Goal: Information Seeking & Learning: Learn about a topic

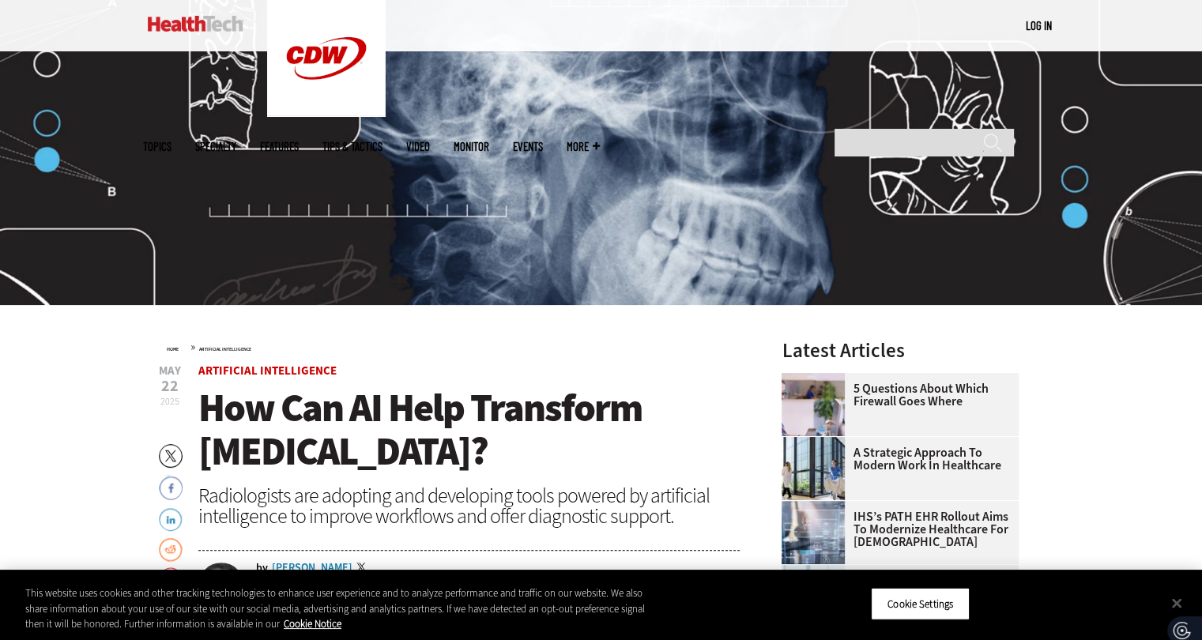
scroll to position [255, 0]
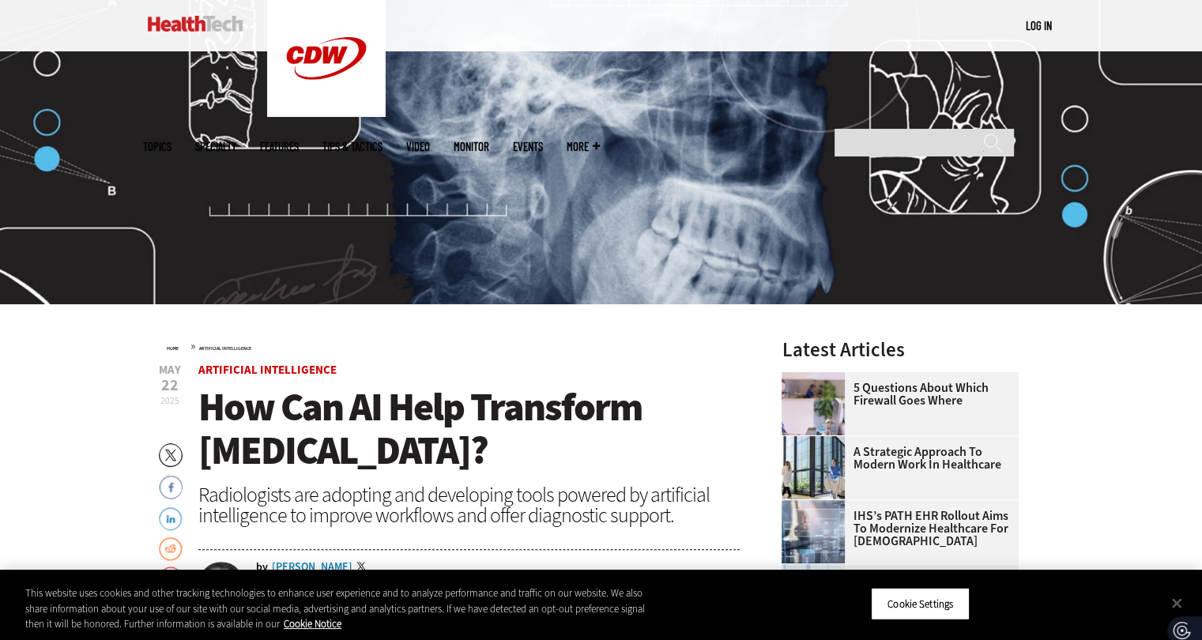
click at [401, 280] on img at bounding box center [601, 95] width 1202 height 417
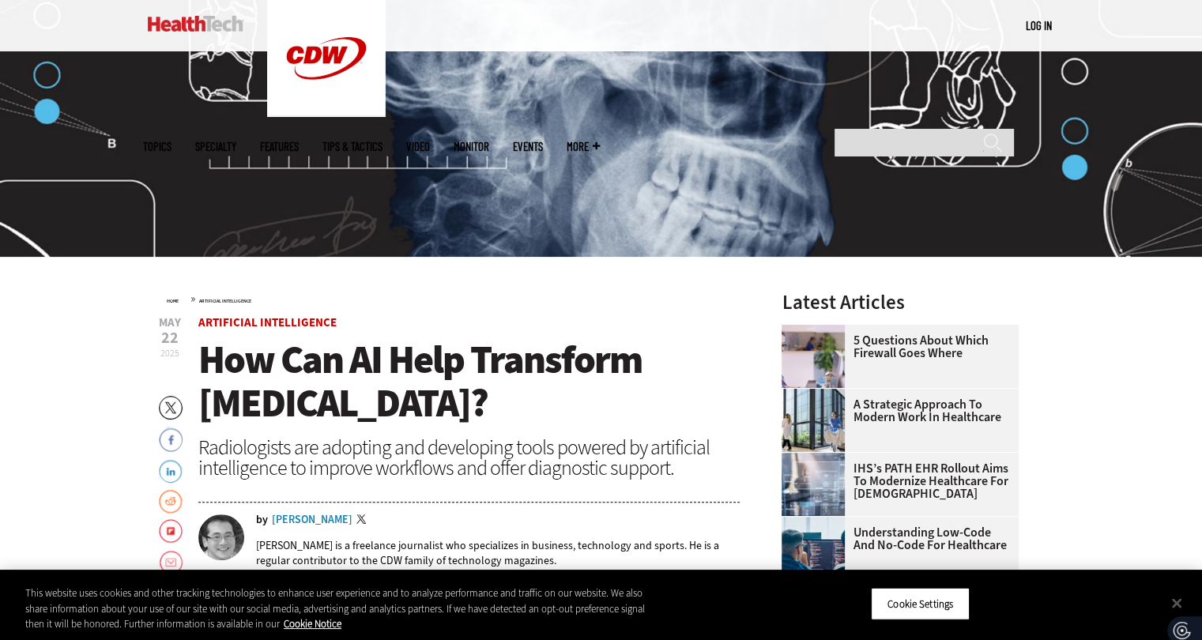
scroll to position [306, 12]
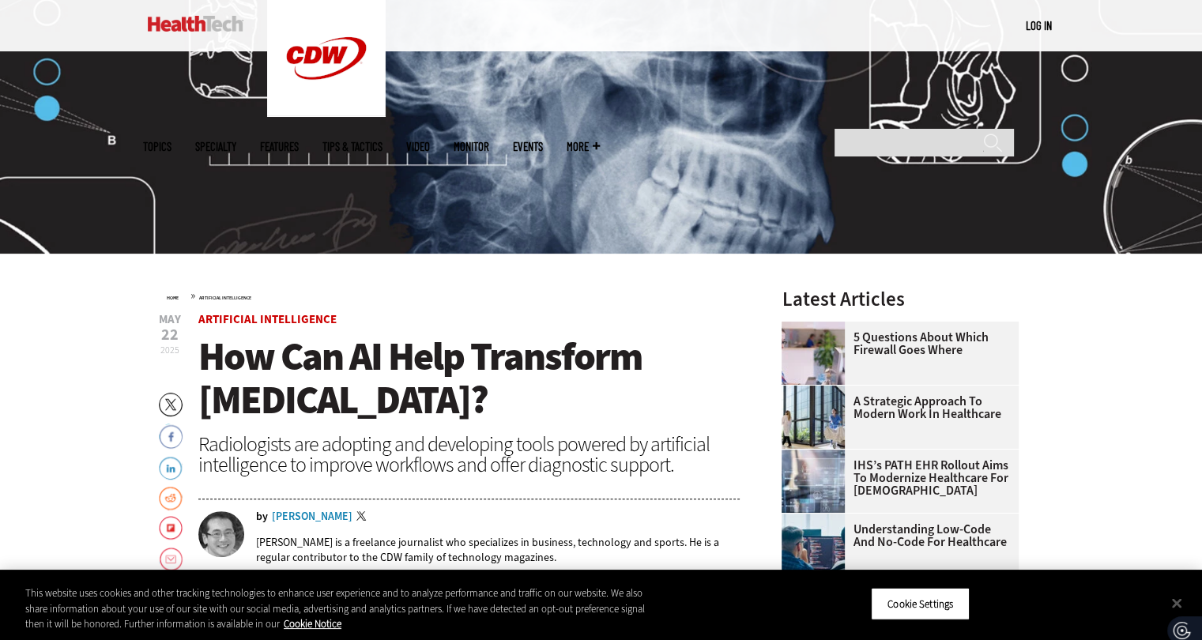
click at [438, 372] on span "How Can AI Help Transform [MEDICAL_DATA]?" at bounding box center [419, 378] width 443 height 96
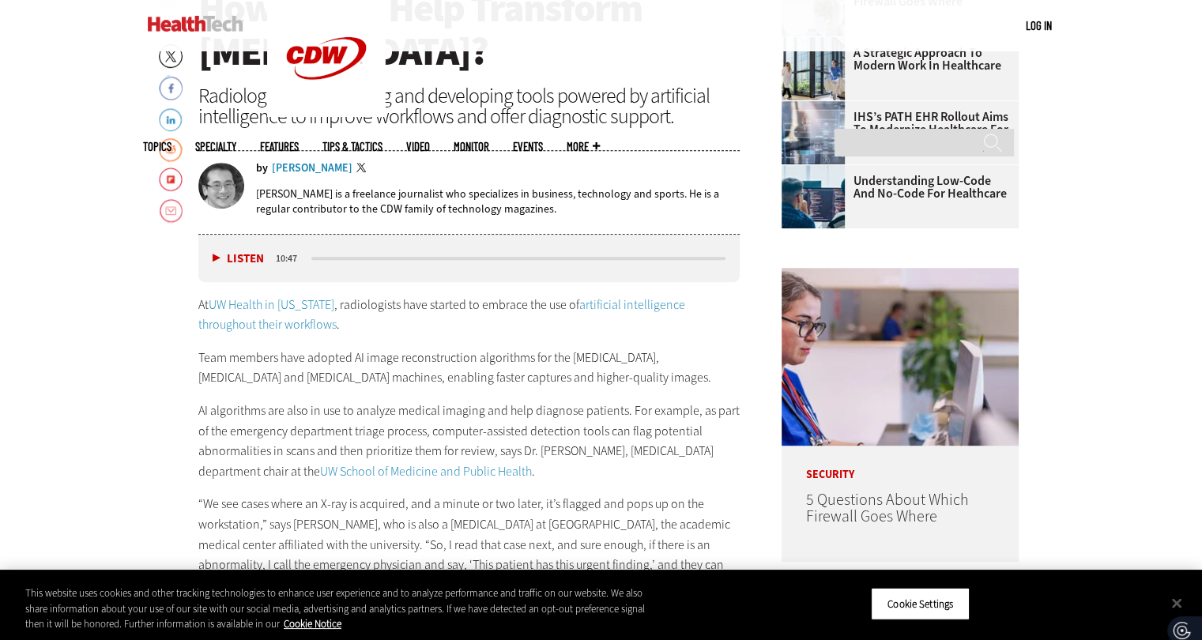
scroll to position [666, 12]
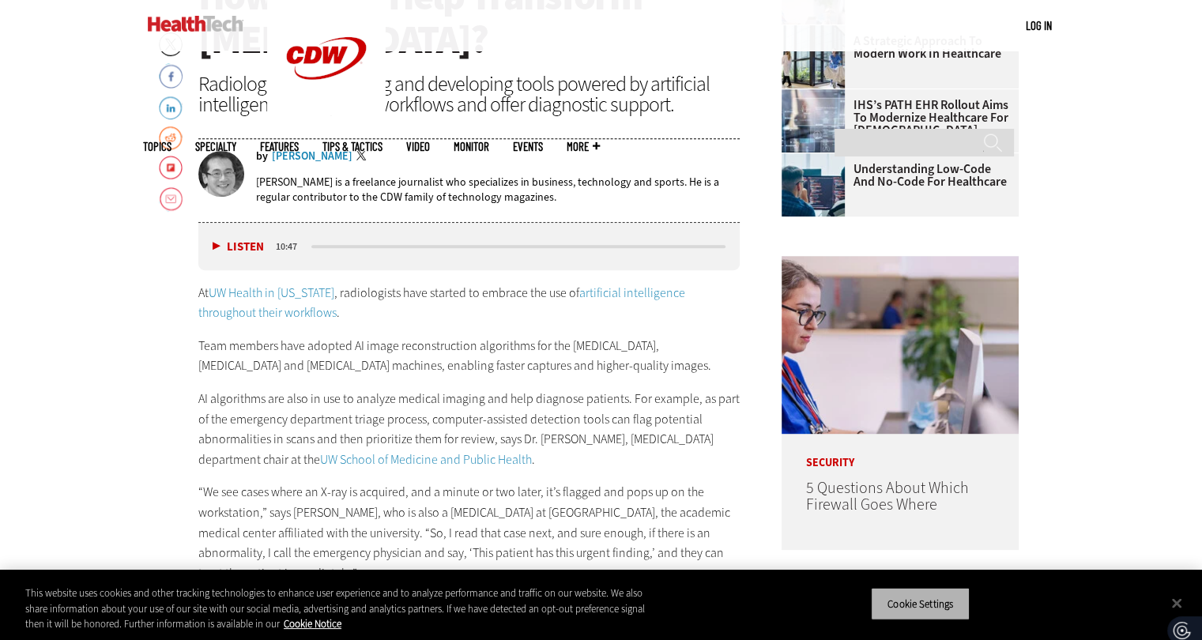
click at [916, 595] on button "Cookie Settings" at bounding box center [920, 603] width 99 height 33
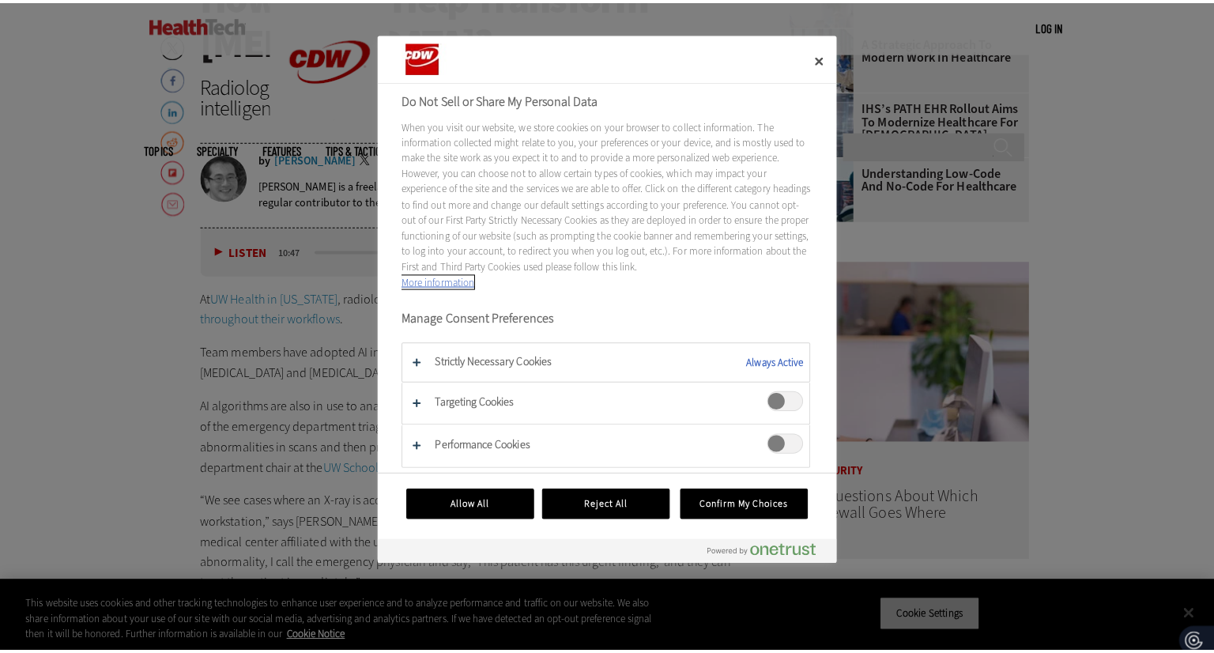
scroll to position [670, 0]
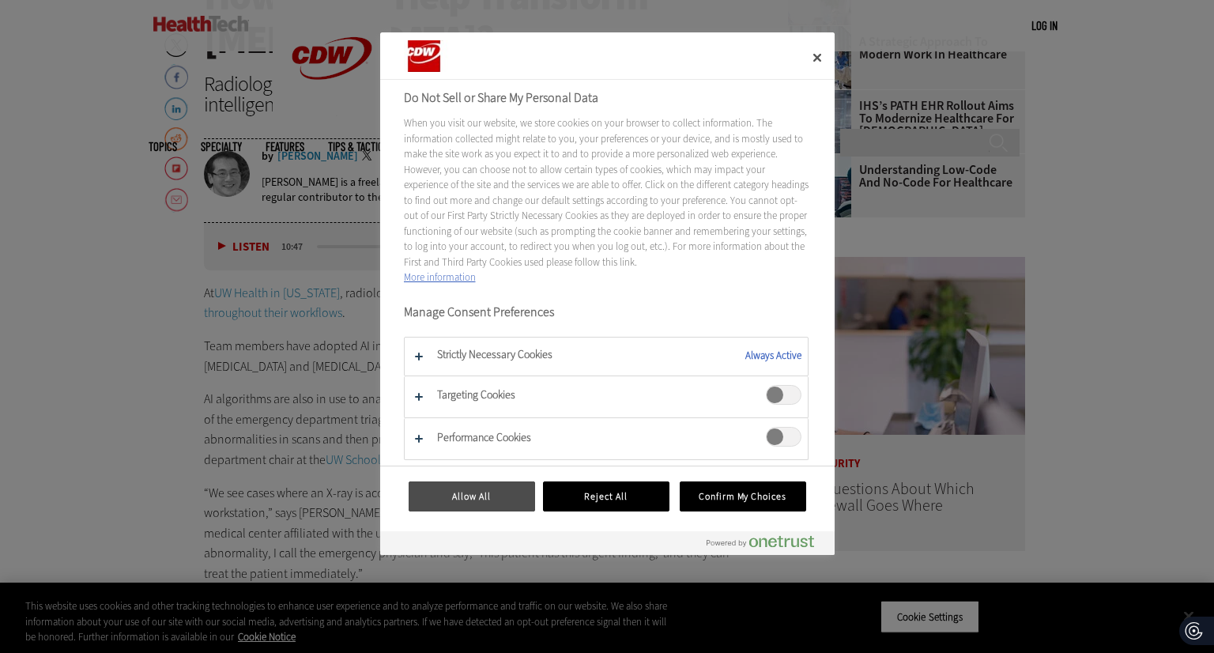
click at [531, 497] on button "Allow All" at bounding box center [471, 496] width 126 height 30
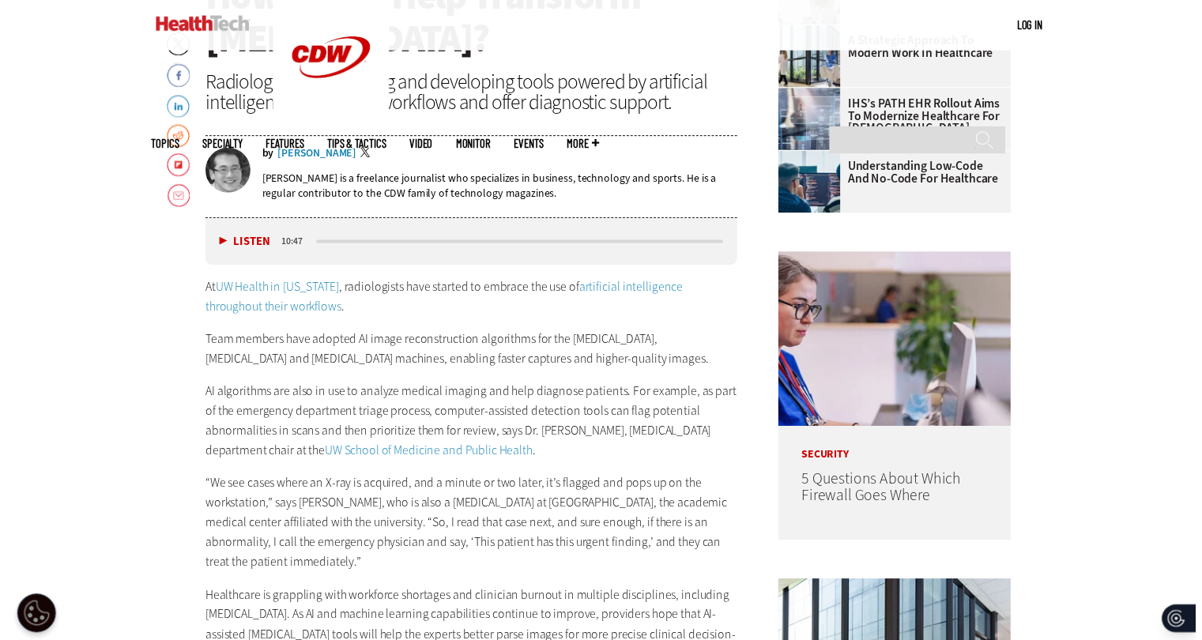
scroll to position [666, 0]
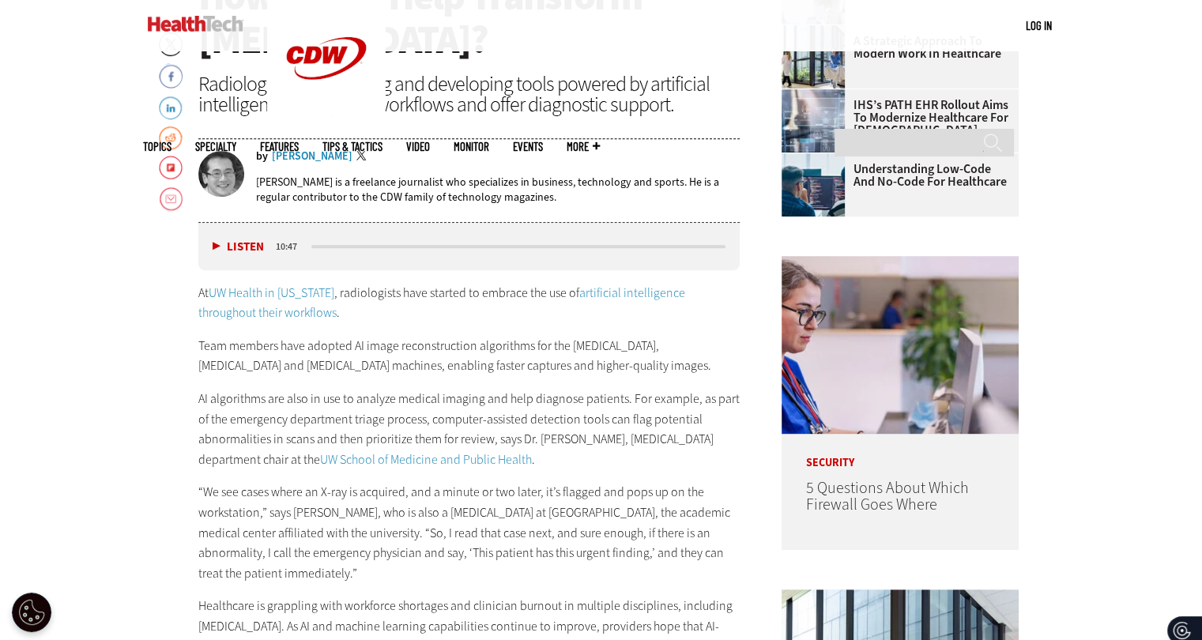
click at [372, 366] on p "Team members have adopted AI image reconstruction algorithms for the [MEDICAL_D…" at bounding box center [469, 356] width 542 height 40
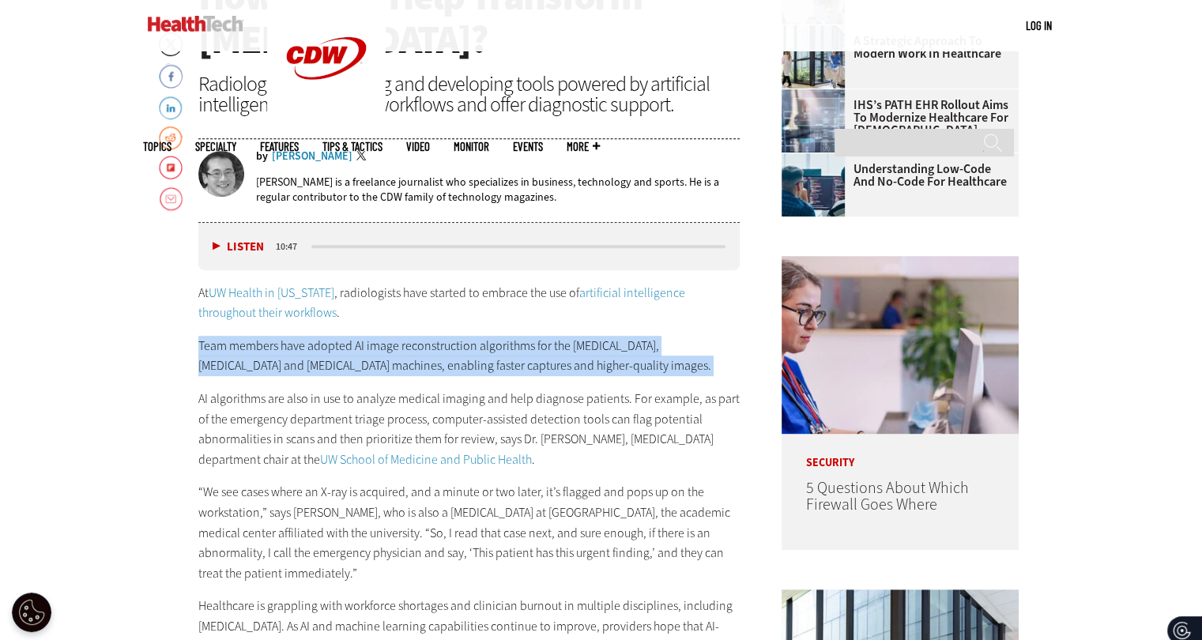
click at [372, 366] on p "Team members have adopted AI image reconstruction algorithms for the [MEDICAL_D…" at bounding box center [469, 356] width 542 height 40
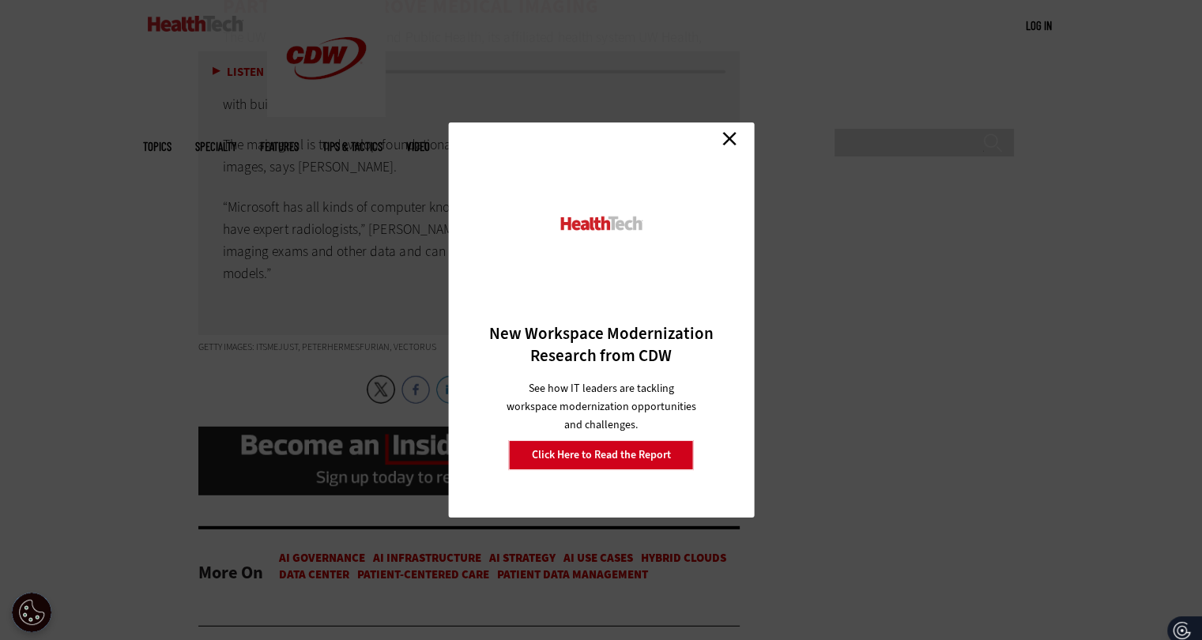
scroll to position [4362, 8]
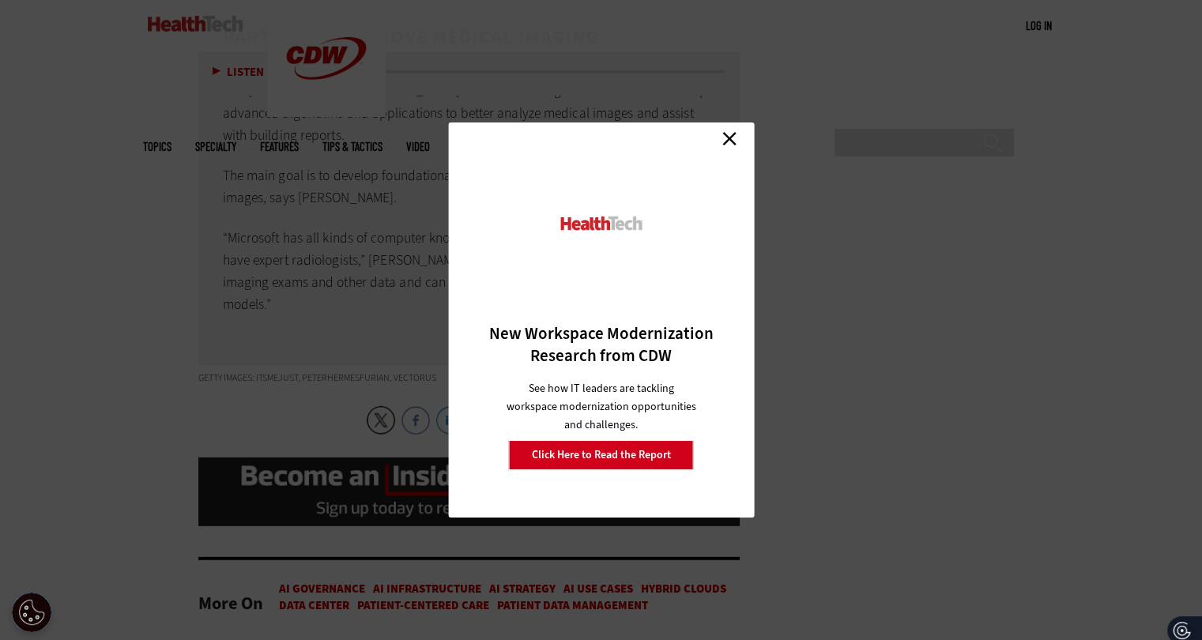
click at [718, 137] on link "Close" at bounding box center [729, 138] width 24 height 24
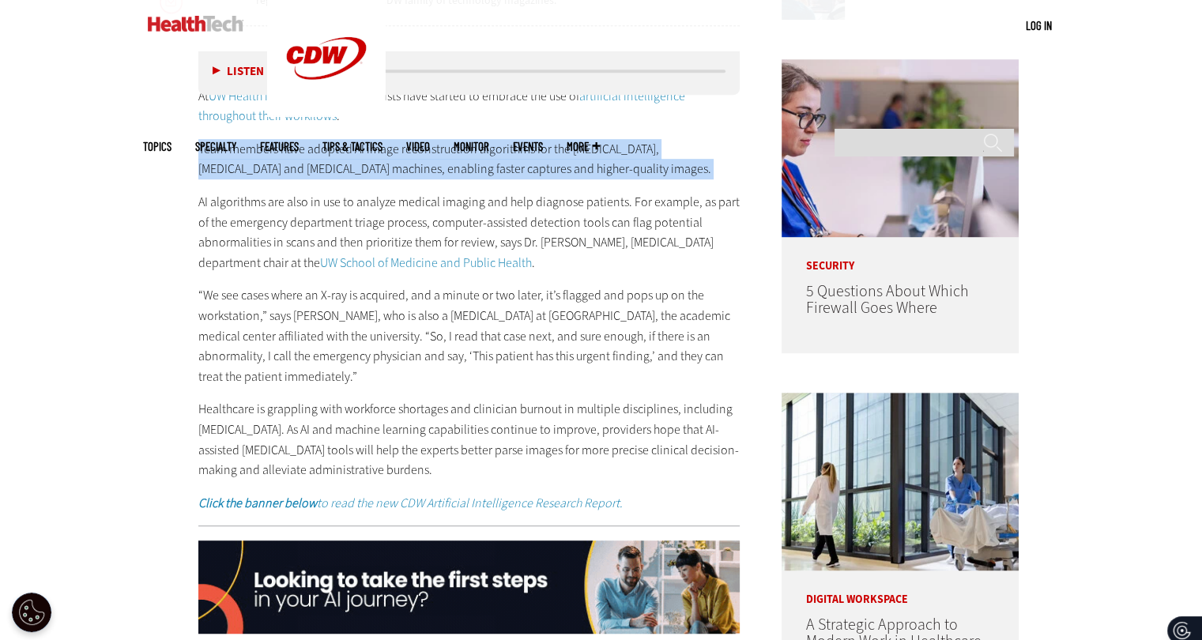
scroll to position [914, 8]
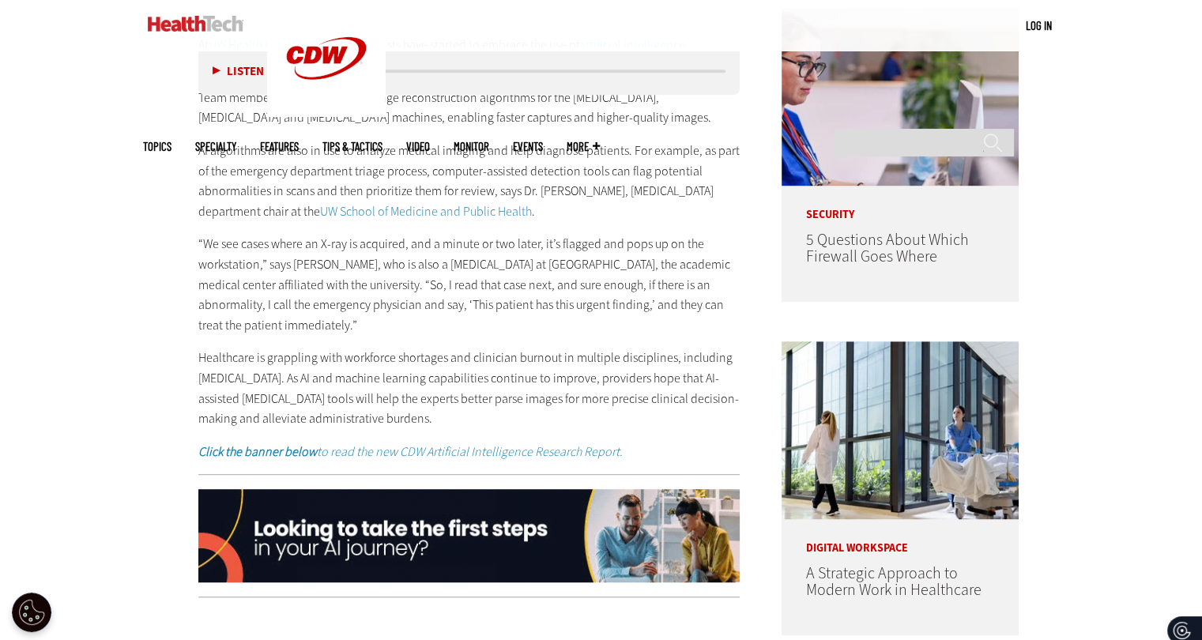
click at [316, 426] on p "Healthcare is grappling with workforce shortages and clinician burnout in multi…" at bounding box center [469, 388] width 542 height 81
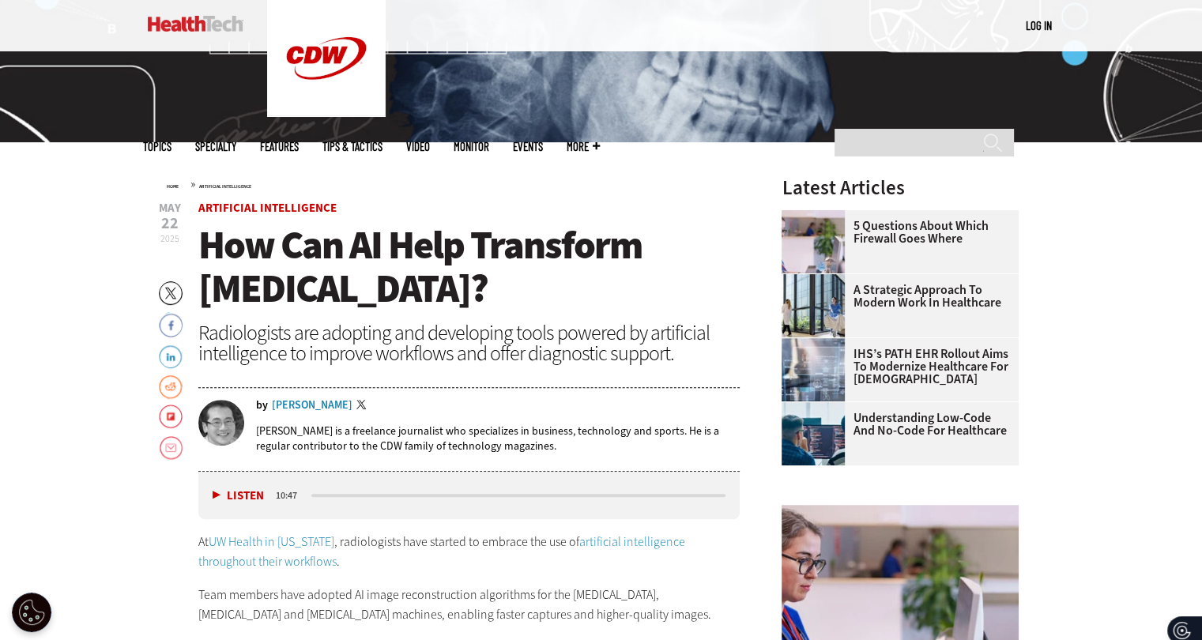
scroll to position [0, 8]
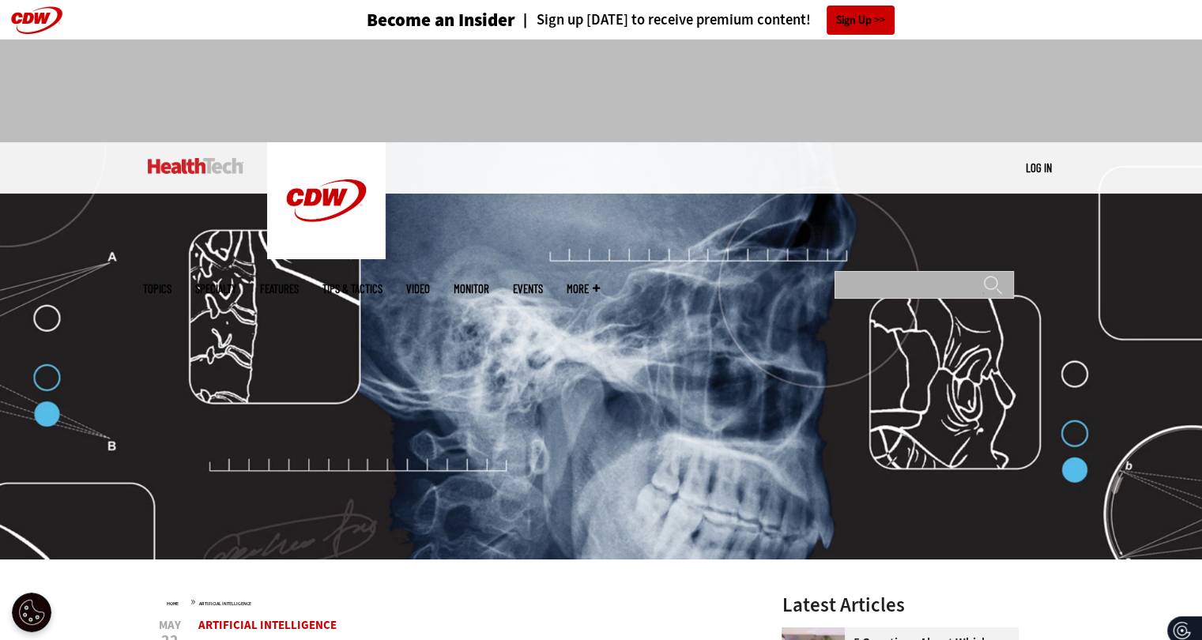
click at [849, 271] on input "Search" at bounding box center [923, 285] width 179 height 28
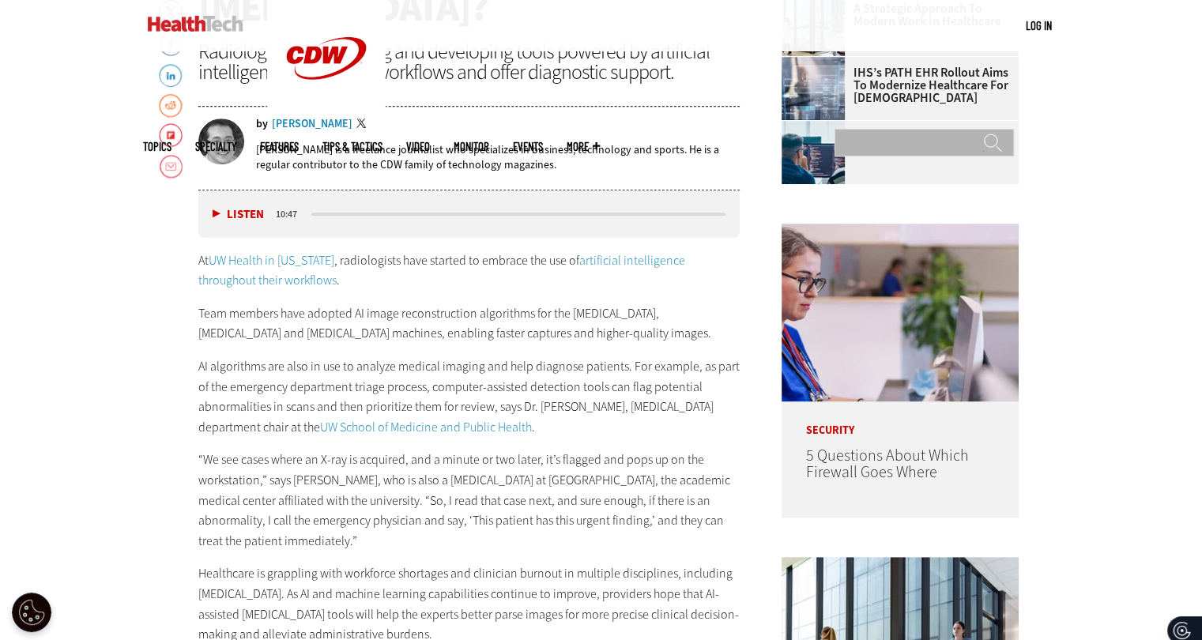
scroll to position [700, 12]
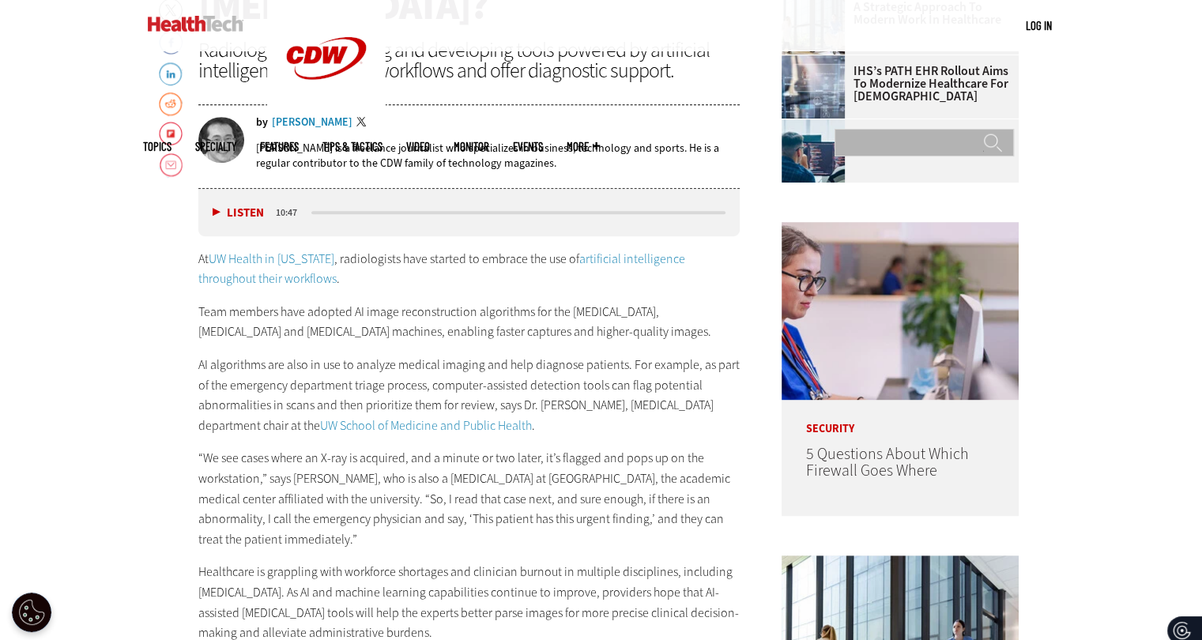
click at [895, 129] on input "Search" at bounding box center [923, 143] width 179 height 28
type input "*********"
click at [983, 133] on input "******" at bounding box center [992, 149] width 19 height 32
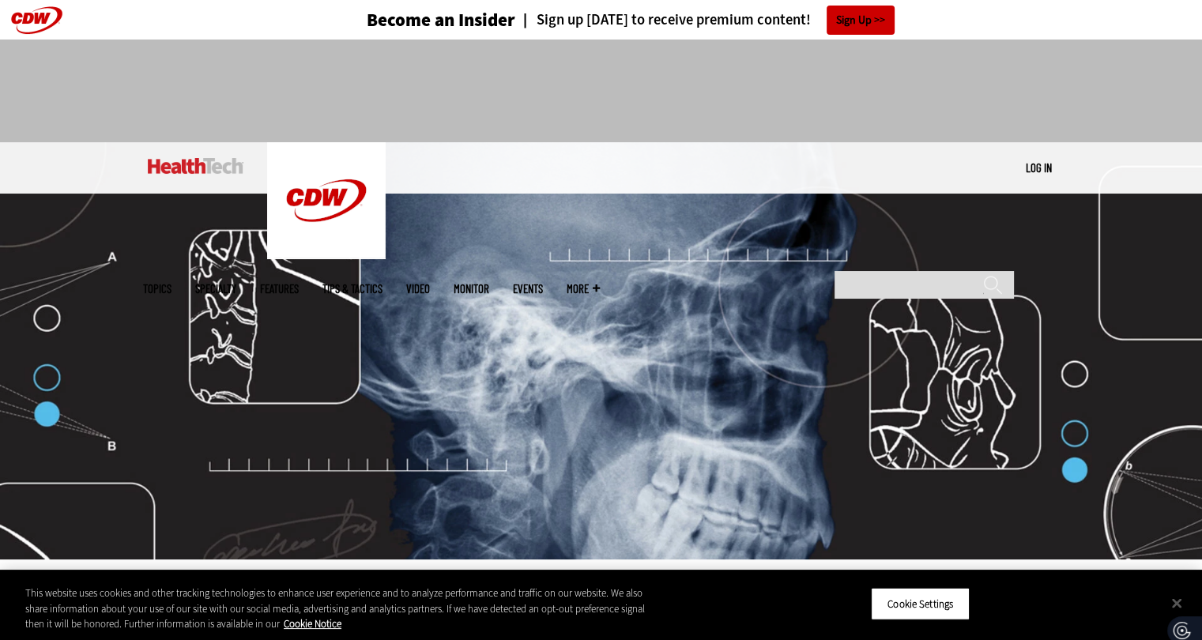
click at [980, 42] on div at bounding box center [601, 84] width 916 height 89
click at [941, 72] on div at bounding box center [601, 84] width 916 height 89
click at [957, 92] on div at bounding box center [601, 84] width 916 height 89
click at [998, 77] on div at bounding box center [601, 84] width 916 height 89
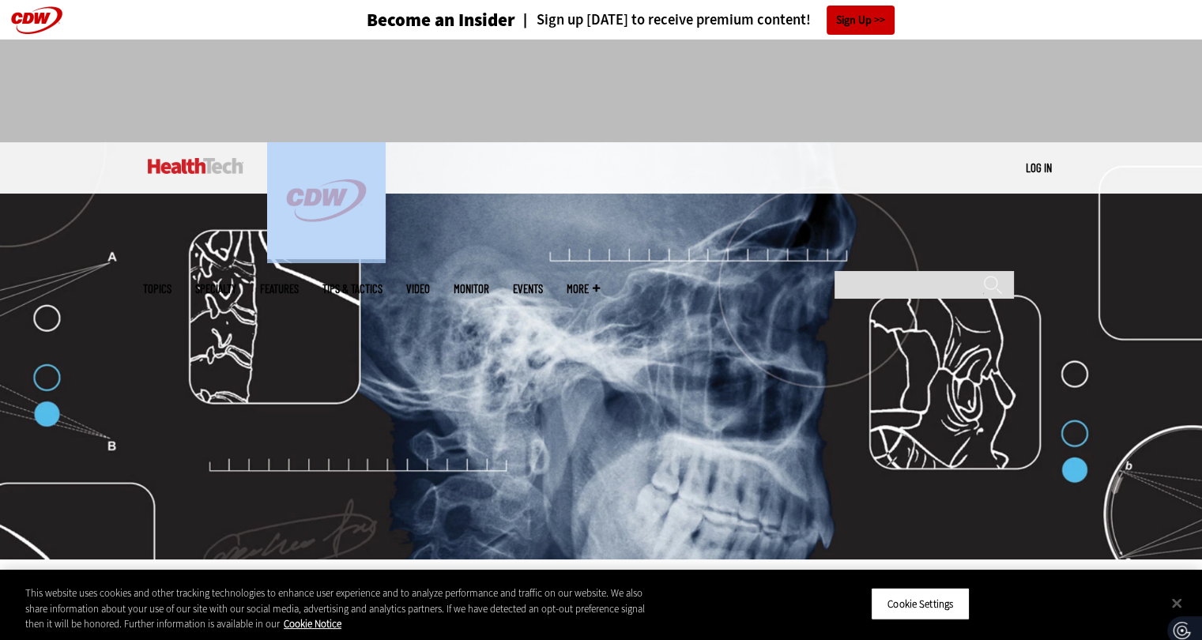
click at [998, 77] on div at bounding box center [601, 84] width 916 height 89
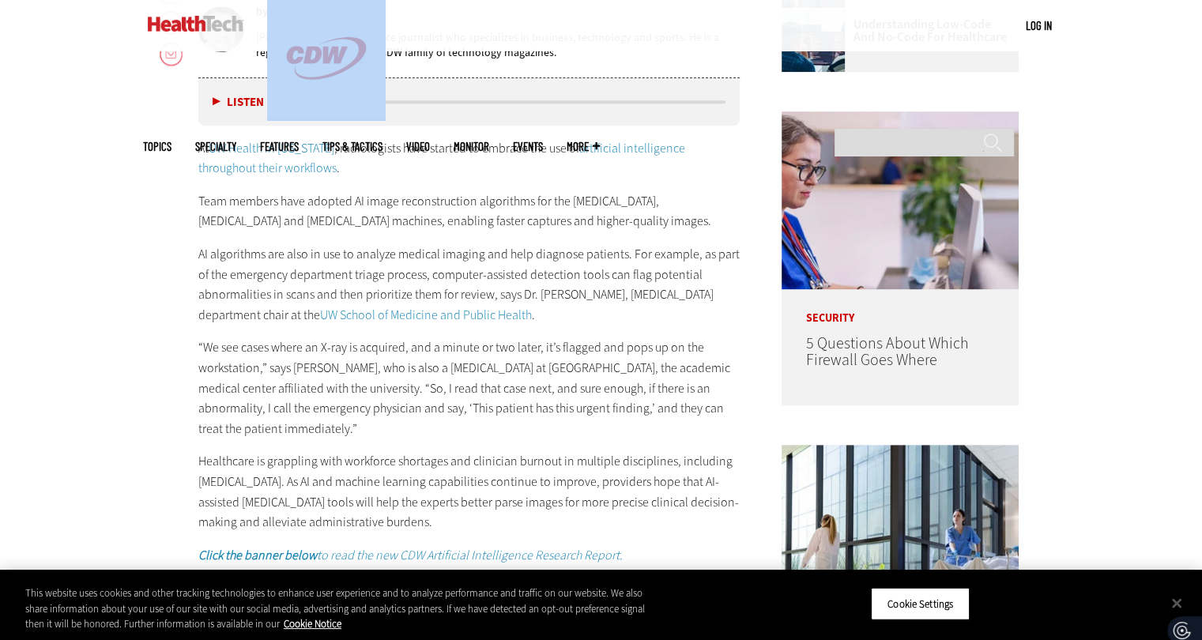
scroll to position [820, 0]
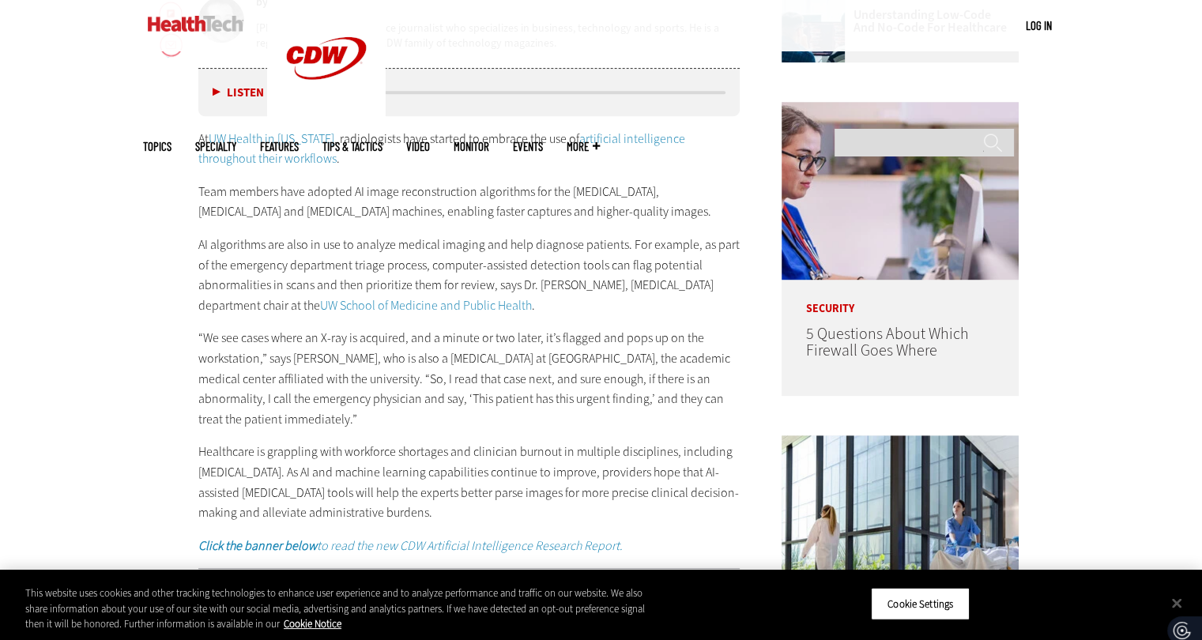
click at [669, 207] on p "Team members have adopted AI image reconstruction algorithms for the [MEDICAL_D…" at bounding box center [469, 202] width 542 height 40
click at [652, 190] on p "Team members have adopted AI image reconstruction algorithms for the [MEDICAL_D…" at bounding box center [469, 202] width 542 height 40
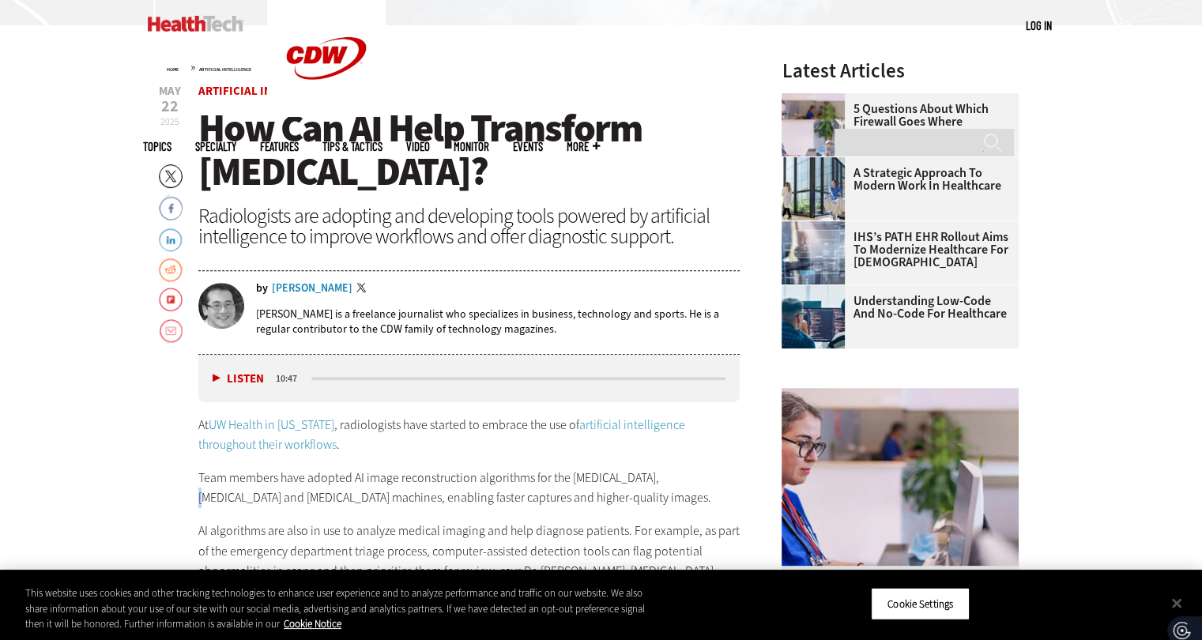
scroll to position [739, 0]
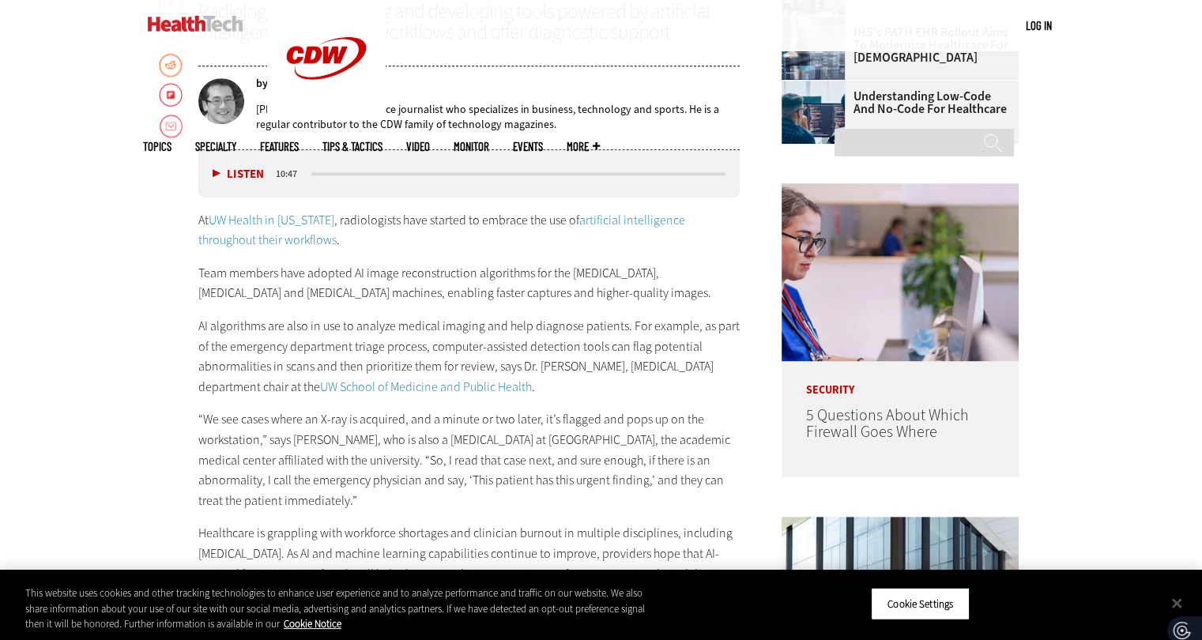
click at [529, 254] on div "At UW Health in Wisconsin , radiologists have started to embrace the use of art…" at bounding box center [469, 423] width 542 height 427
click at [524, 273] on p "Team members have adopted AI image reconstruction algorithms for the [MEDICAL_D…" at bounding box center [469, 283] width 542 height 40
click at [497, 235] on p "At UW Health in Wisconsin , radiologists have started to embrace the use of art…" at bounding box center [469, 230] width 542 height 40
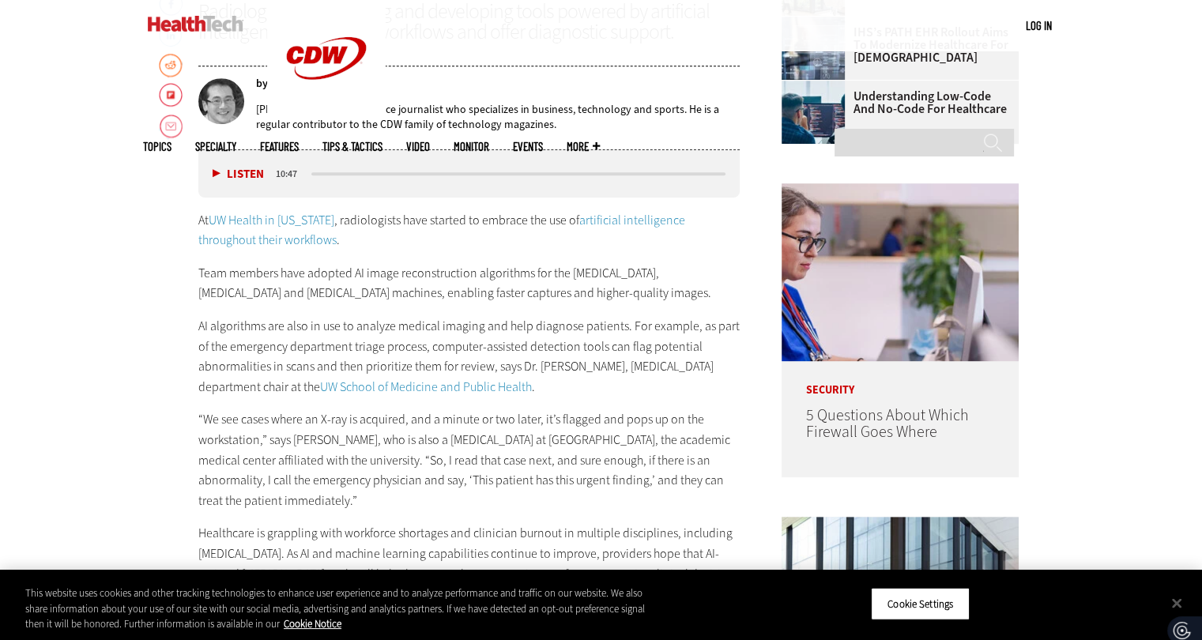
click at [468, 224] on p "At UW Health in Wisconsin , radiologists have started to embrace the use of art…" at bounding box center [469, 230] width 542 height 40
click at [905, 589] on button "Cookie Settings" at bounding box center [920, 603] width 99 height 33
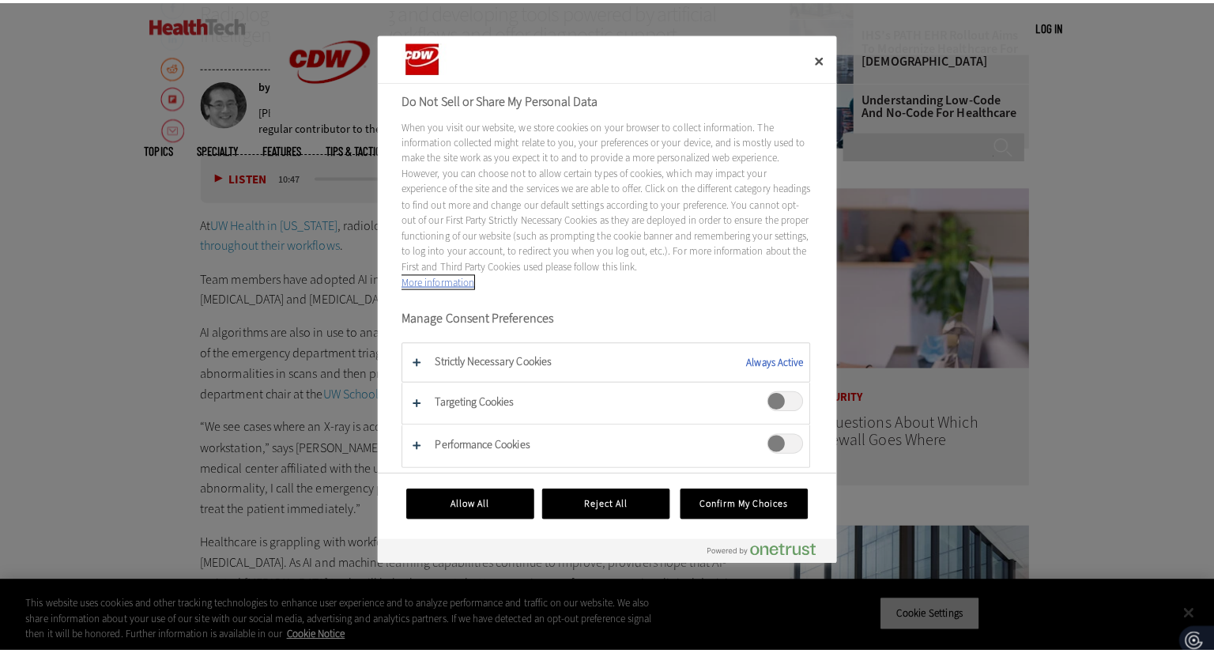
scroll to position [743, 0]
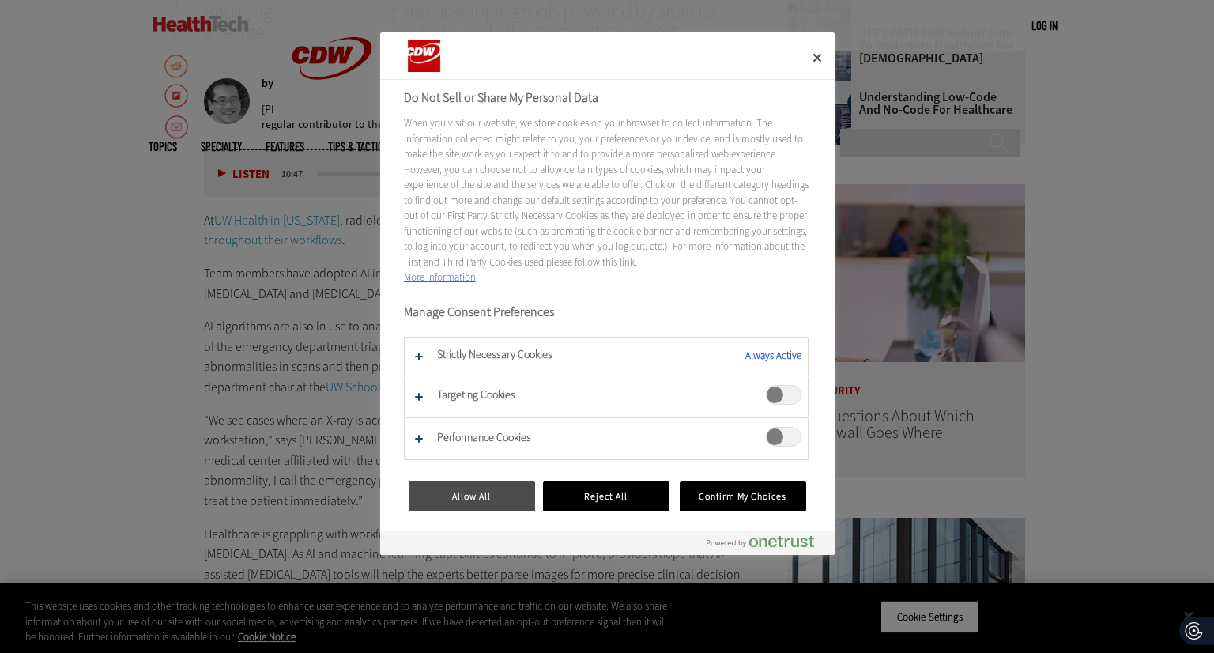
click at [497, 487] on button "Allow All" at bounding box center [471, 496] width 126 height 30
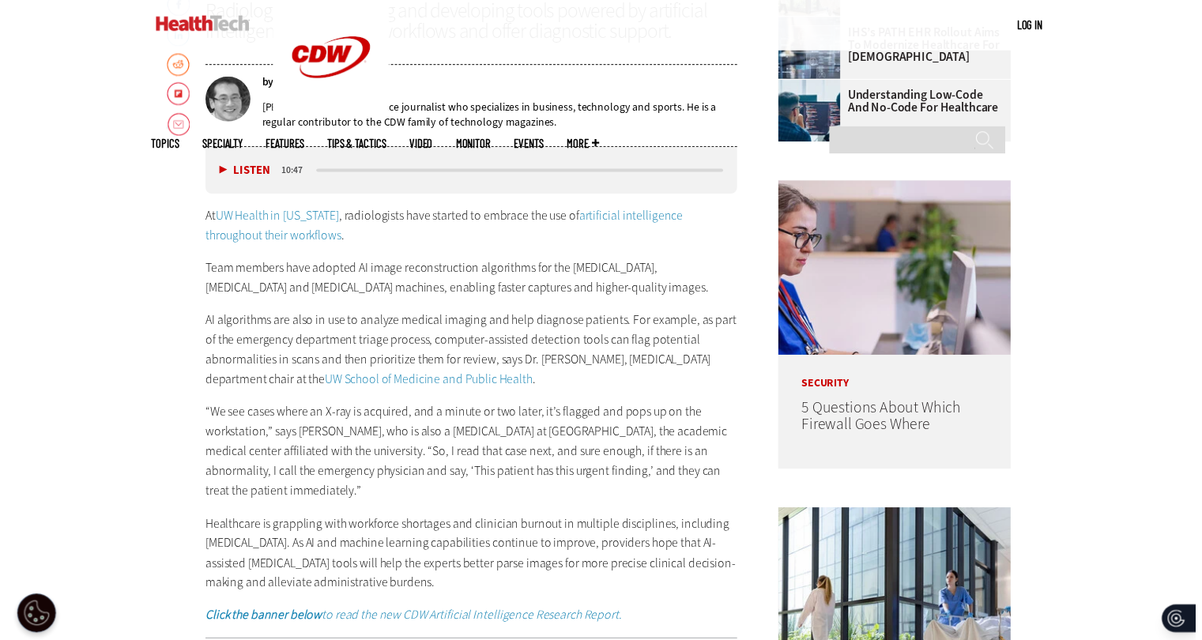
scroll to position [739, 0]
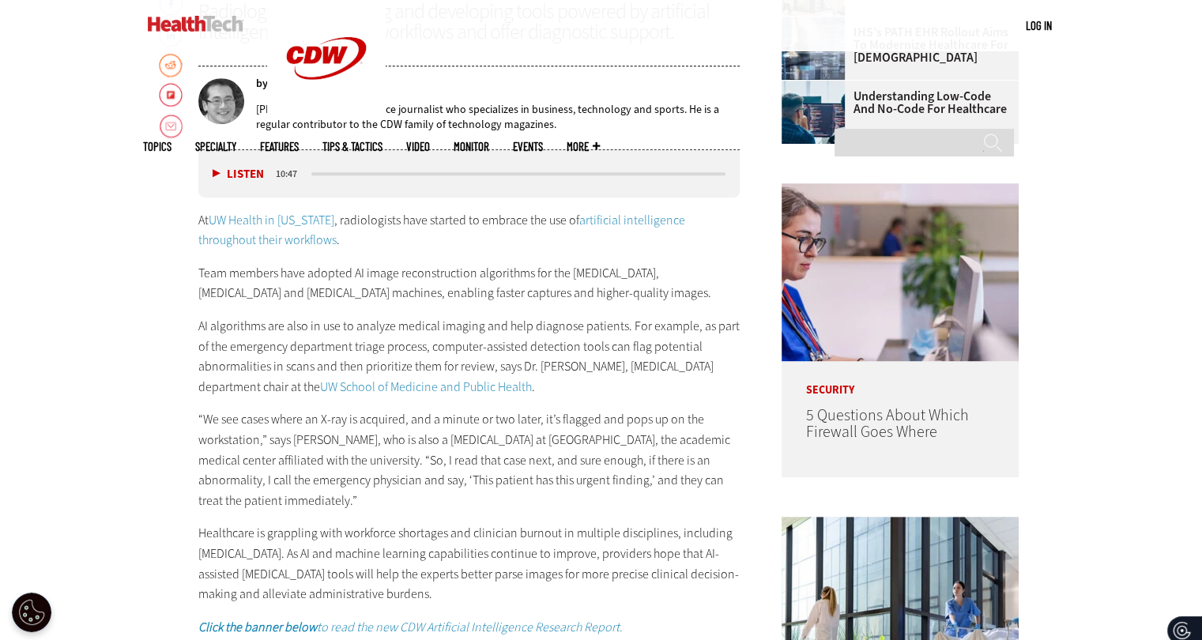
click at [370, 335] on p "AI algorithms are also in use to analyze medical imaging and help diagnose pati…" at bounding box center [469, 356] width 542 height 81
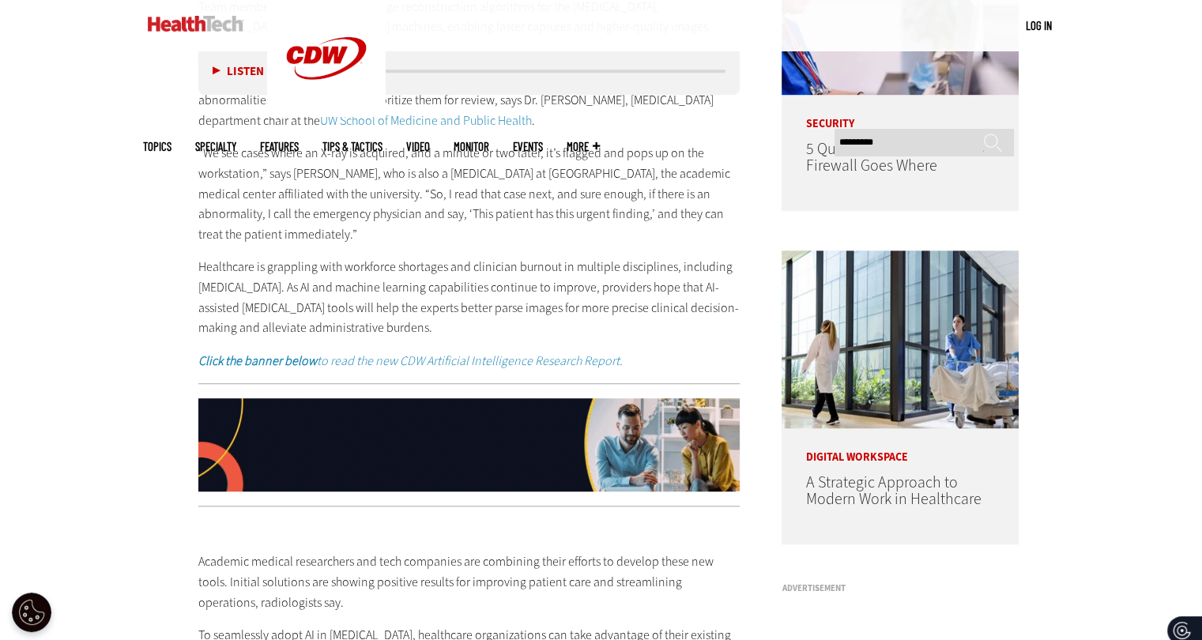
scroll to position [1004, 12]
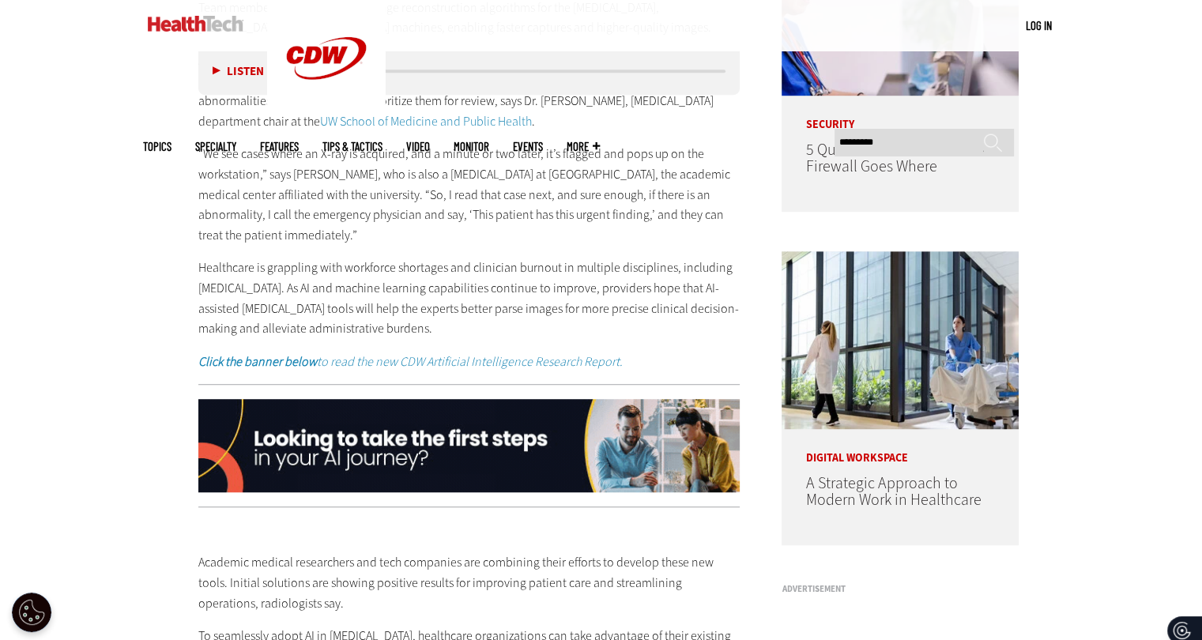
click at [391, 285] on p "Healthcare is grappling with workforce shortages and clinician burnout in multi…" at bounding box center [469, 298] width 542 height 81
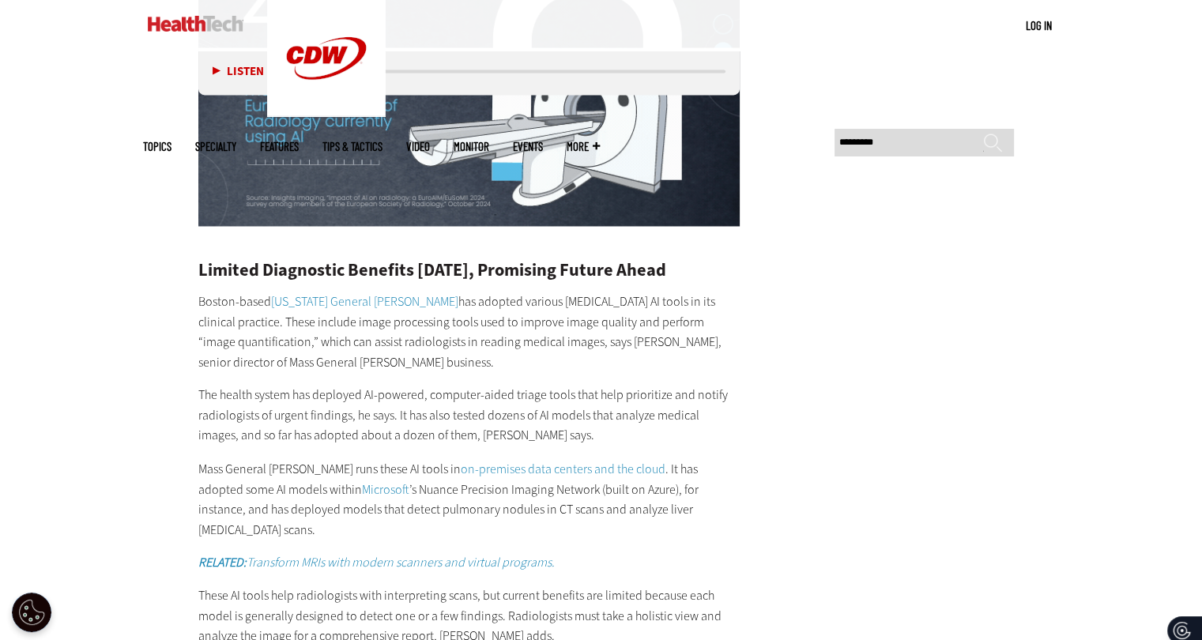
scroll to position [2565, 11]
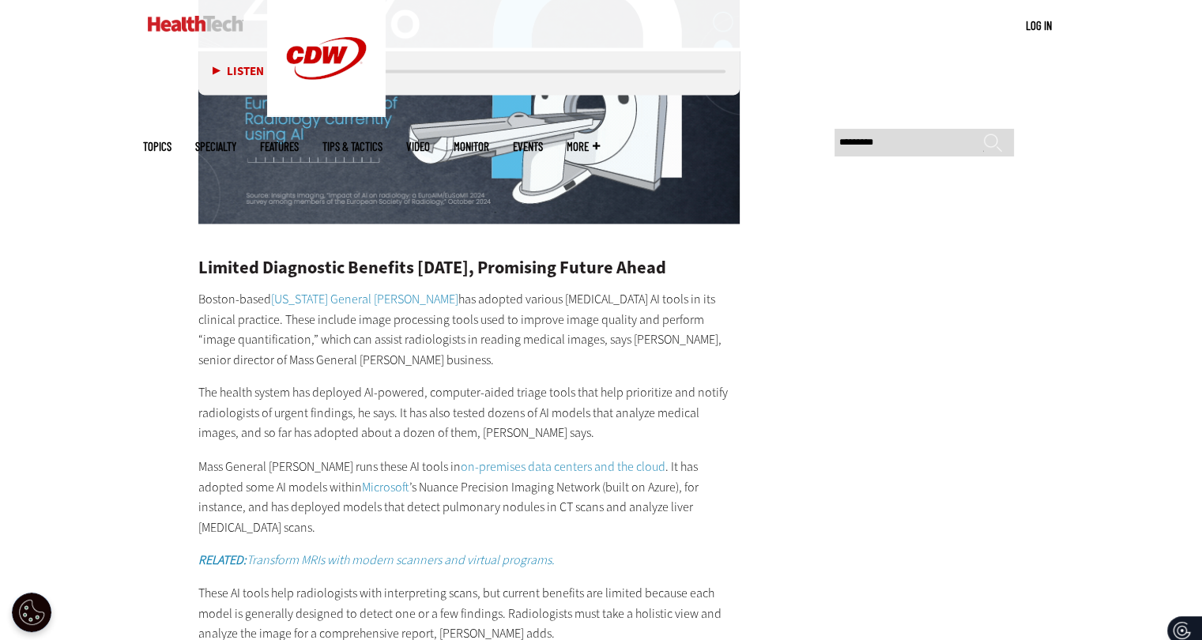
click at [435, 582] on p "These AI tools help radiologists with interpreting scans, but current benefits …" at bounding box center [469, 612] width 542 height 61
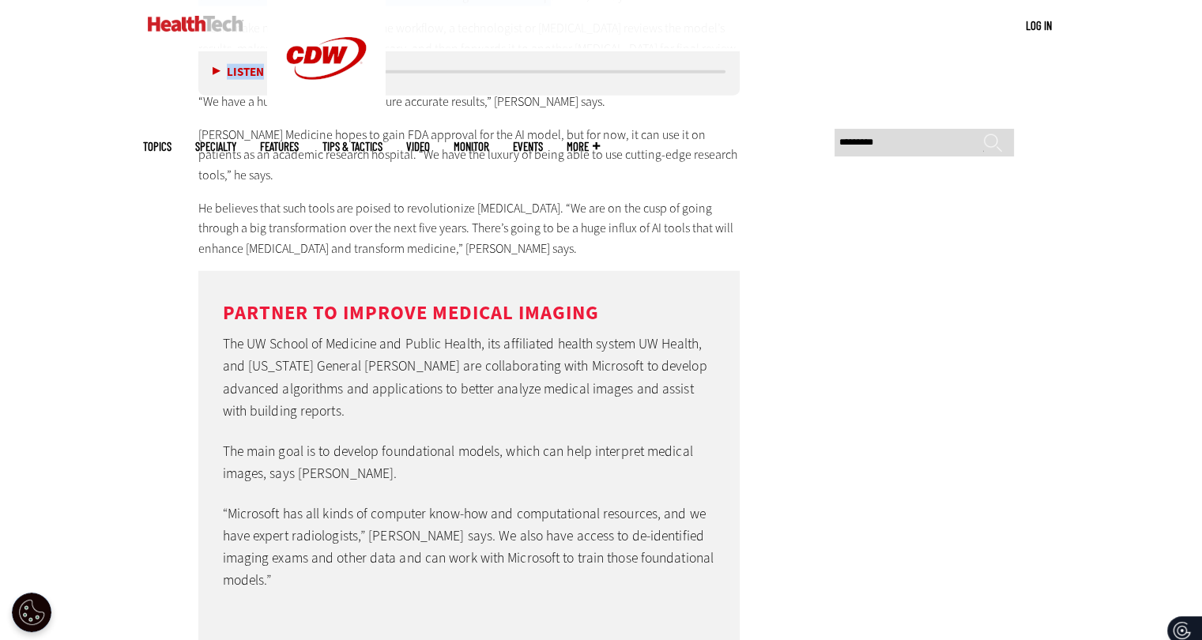
scroll to position [3894, 12]
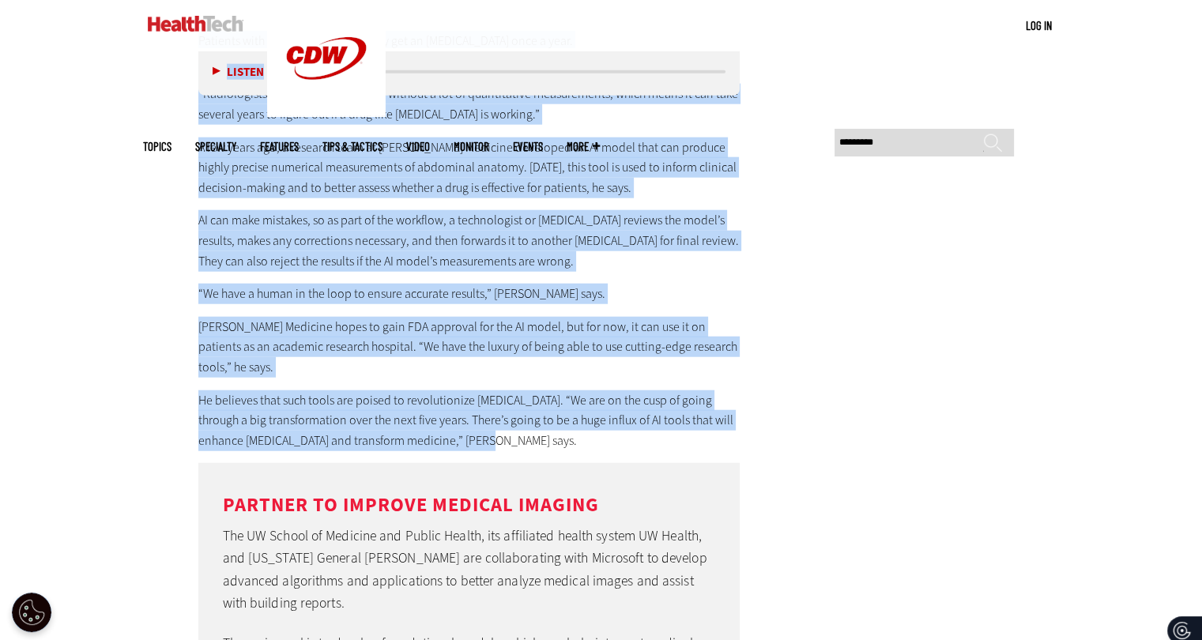
drag, startPoint x: 184, startPoint y: 301, endPoint x: 587, endPoint y: 383, distance: 411.2
copy article "How Can AI Help Transform [MEDICAL_DATA]? Radiologists are adopting and develop…"
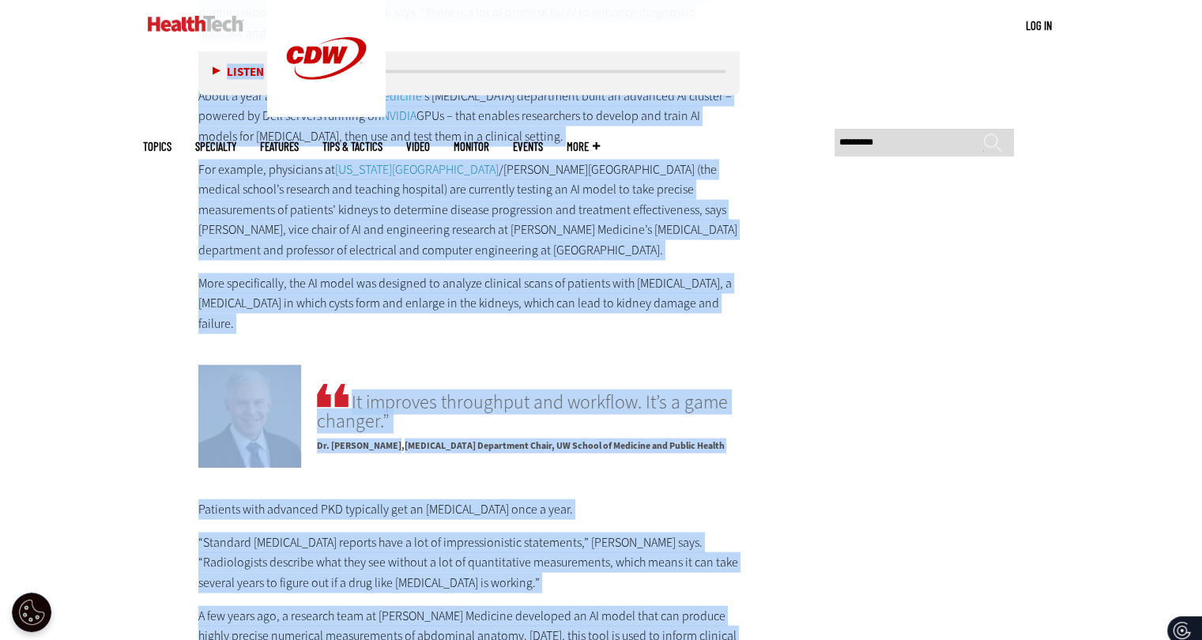
scroll to position [3426, 12]
click at [217, 532] on p "“Standard [MEDICAL_DATA] reports have a lot of impressionistic statements,” [PE…" at bounding box center [469, 562] width 542 height 61
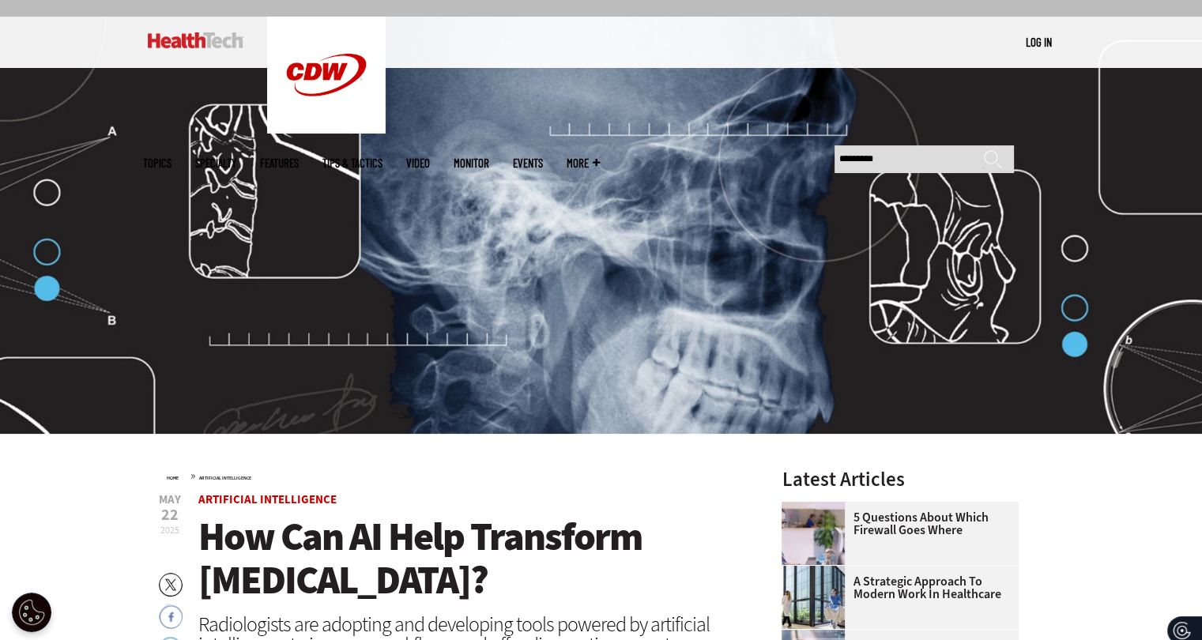
scroll to position [0, 12]
